Goal: Task Accomplishment & Management: Manage account settings

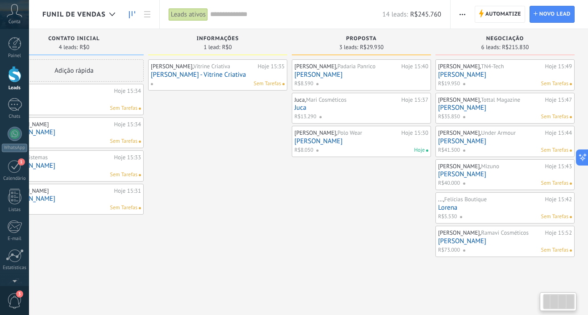
scroll to position [0, 38]
click at [190, 83] on div "Sem Tarefas" at bounding box center [215, 84] width 131 height 8
click at [194, 77] on link "[PERSON_NAME] - Vitrine Criativa" at bounding box center [218, 75] width 134 height 8
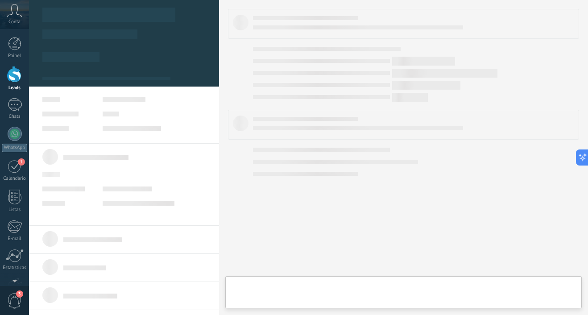
click at [194, 77] on link "[PERSON_NAME] - Vitrine Criativa" at bounding box center [218, 75] width 134 height 8
type textarea "***"
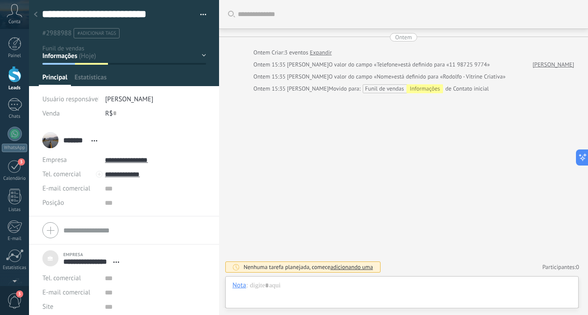
scroll to position [9, 0]
click at [110, 112] on div "R$ 0" at bounding box center [155, 113] width 101 height 14
click at [58, 297] on button "Salvar" at bounding box center [55, 300] width 26 height 17
type input "*****"
click at [40, 15] on div at bounding box center [35, 14] width 12 height 17
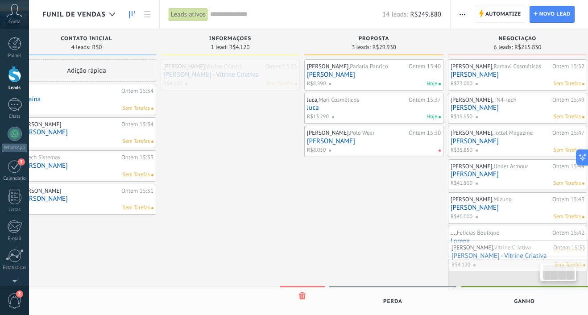
scroll to position [0, 38]
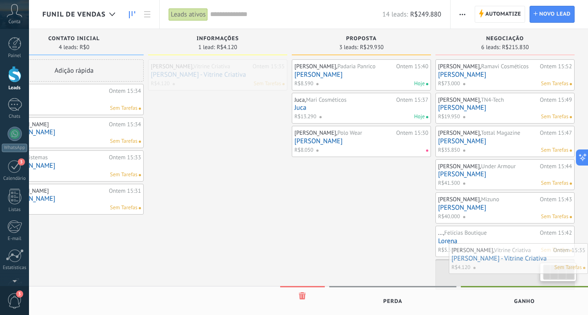
drag, startPoint x: 241, startPoint y: 72, endPoint x: 498, endPoint y: 258, distance: 317.1
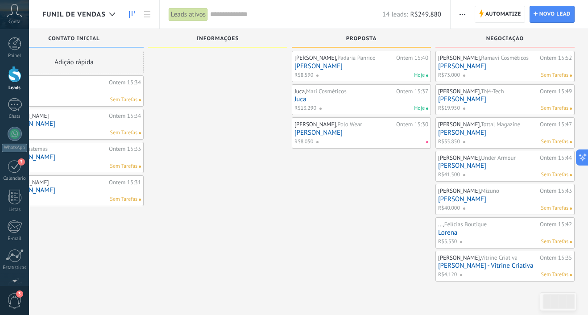
scroll to position [8, 0]
click at [557, 304] on div at bounding box center [559, 301] width 31 height 15
click at [380, 279] on div "[PERSON_NAME], Padaria Panrico Ontem 15:40 [PERSON_NAME]$8.590 [PERSON_NAME], M…" at bounding box center [361, 166] width 139 height 231
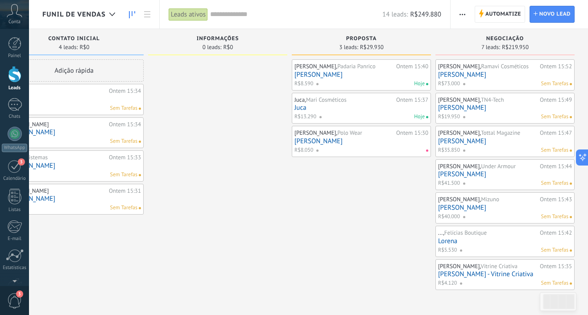
scroll to position [0, 0]
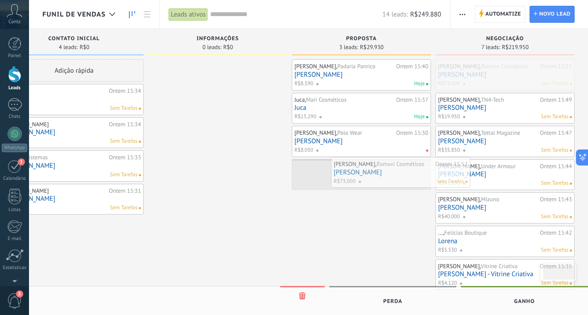
drag, startPoint x: 468, startPoint y: 74, endPoint x: 362, endPoint y: 171, distance: 143.7
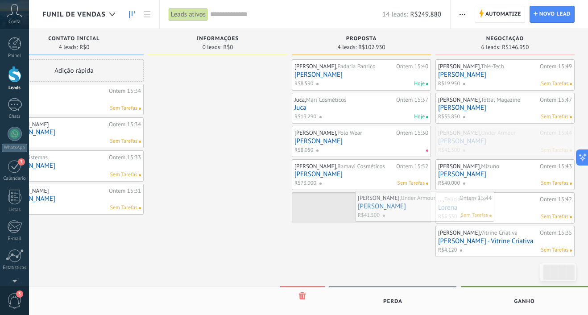
drag, startPoint x: 466, startPoint y: 143, endPoint x: 384, endPoint y: 209, distance: 105.4
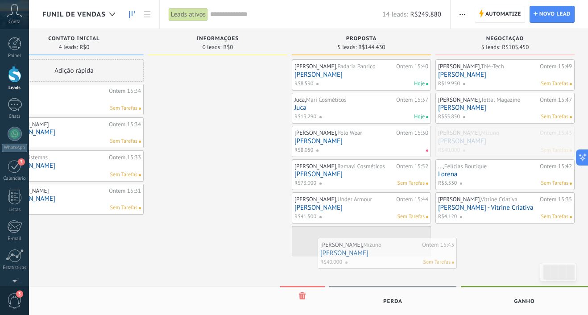
drag, startPoint x: 479, startPoint y: 140, endPoint x: 361, endPoint y: 251, distance: 162.3
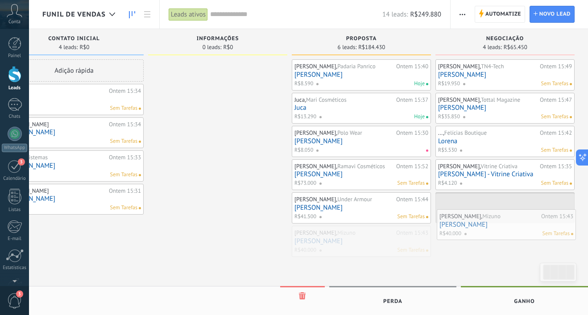
drag, startPoint x: 340, startPoint y: 237, endPoint x: 485, endPoint y: 222, distance: 145.8
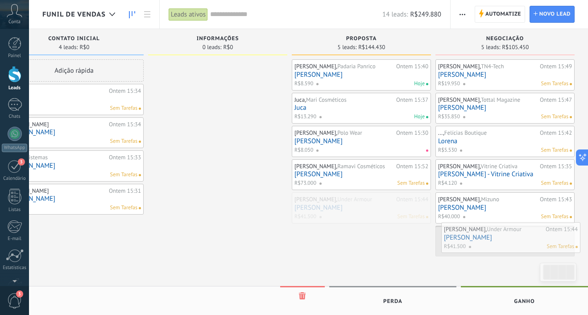
drag, startPoint x: 331, startPoint y: 206, endPoint x: 478, endPoint y: 235, distance: 150.1
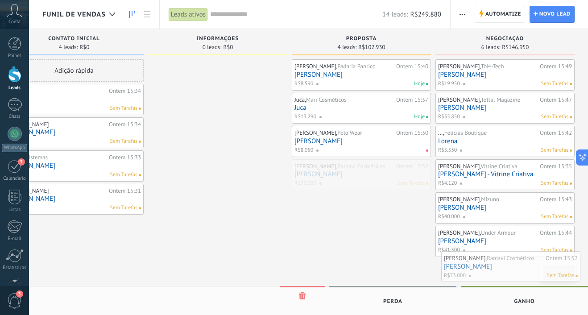
drag, startPoint x: 344, startPoint y: 174, endPoint x: 490, endPoint y: 267, distance: 173.0
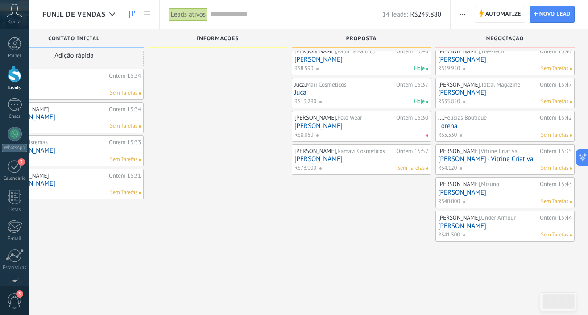
scroll to position [15, 0]
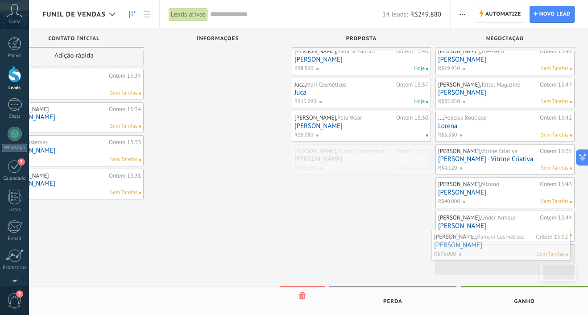
drag, startPoint x: 350, startPoint y: 160, endPoint x: 489, endPoint y: 247, distance: 163.8
